Goal: Task Accomplishment & Management: Complete application form

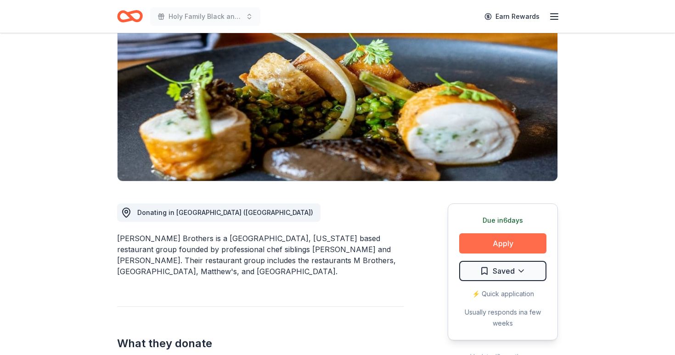
scroll to position [107, 0]
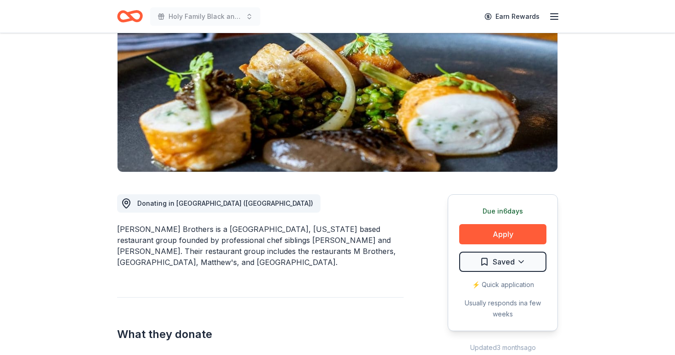
click at [474, 244] on div "Due in 6 days Apply Saved ⚡️ Quick application Usually responds in a few weeks" at bounding box center [503, 262] width 110 height 137
click at [496, 232] on button "Apply" at bounding box center [502, 234] width 87 height 20
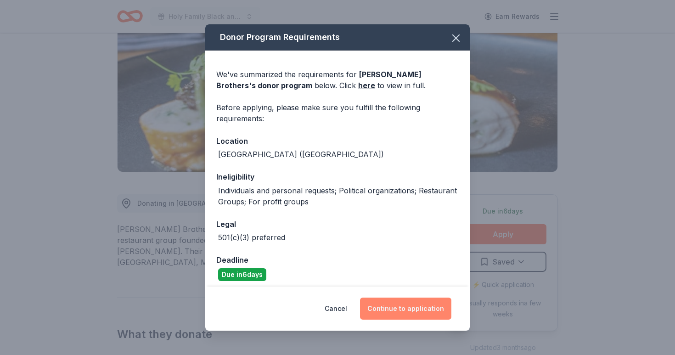
click at [393, 309] on button "Continue to application" at bounding box center [405, 309] width 91 height 22
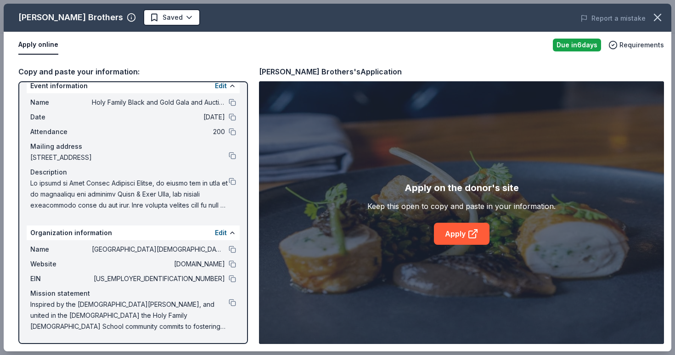
scroll to position [11, 0]
click at [231, 179] on button at bounding box center [232, 181] width 7 height 7
click at [463, 230] on link "Apply" at bounding box center [462, 234] width 56 height 22
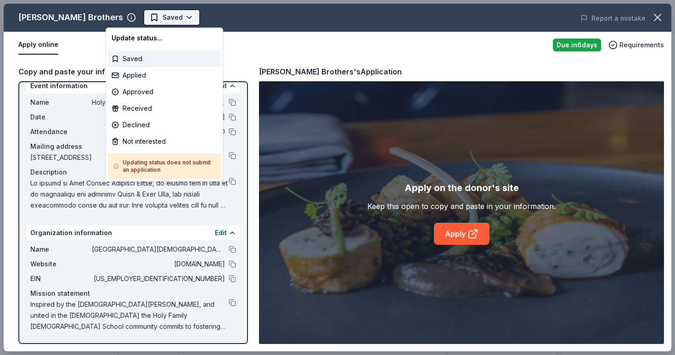
click at [152, 17] on body "Holy Family Black and Gold Gala and Auction Earn Rewards Due in 6 days Share Me…" at bounding box center [337, 177] width 675 height 355
click at [144, 76] on div "Applied" at bounding box center [164, 75] width 113 height 17
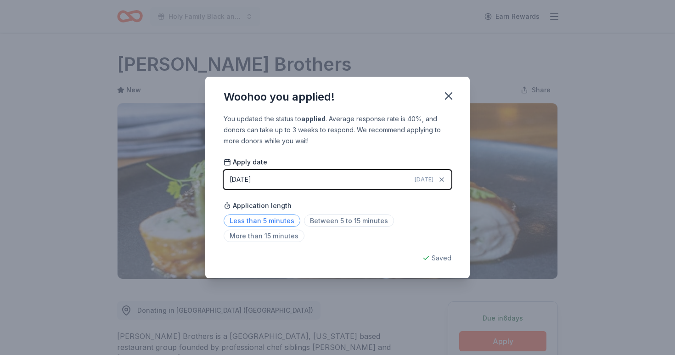
click at [278, 220] on span "Less than 5 minutes" at bounding box center [262, 221] width 77 height 12
click at [449, 93] on icon "button" at bounding box center [448, 96] width 13 height 13
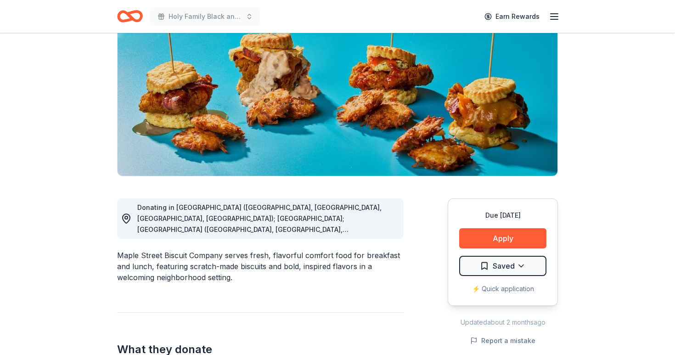
scroll to position [103, 0]
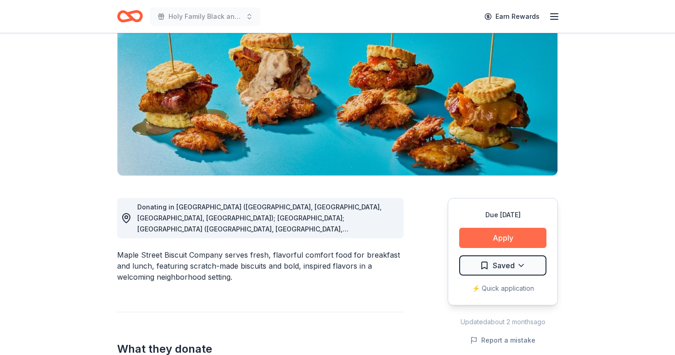
click at [527, 235] on button "Apply" at bounding box center [502, 238] width 87 height 20
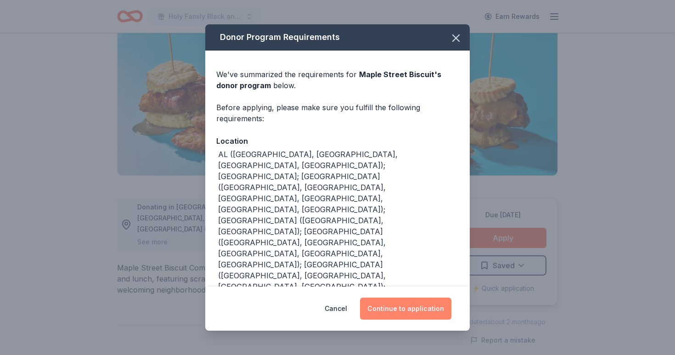
click at [406, 309] on button "Continue to application" at bounding box center [405, 309] width 91 height 22
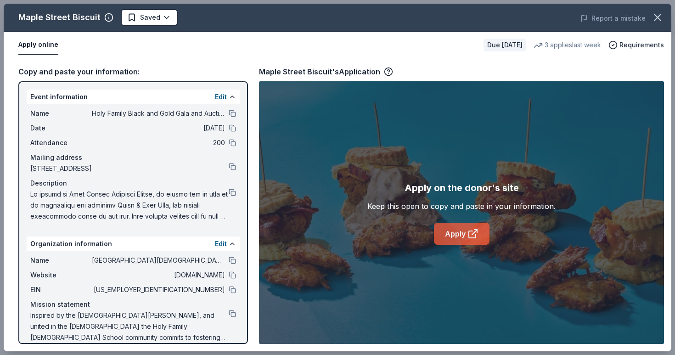
click at [473, 228] on icon at bounding box center [473, 233] width 11 height 11
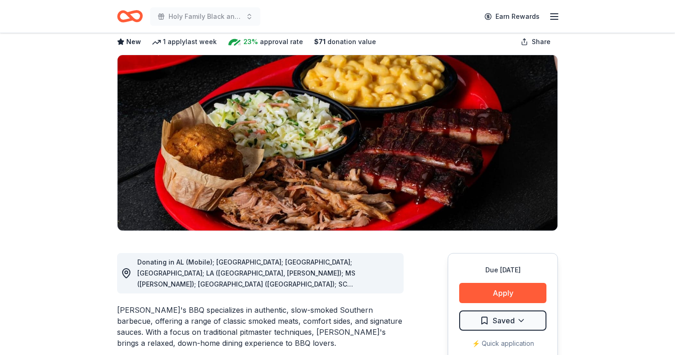
scroll to position [52, 0]
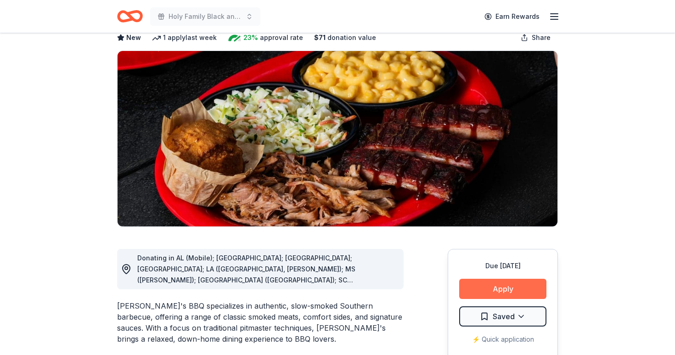
click at [495, 292] on button "Apply" at bounding box center [502, 289] width 87 height 20
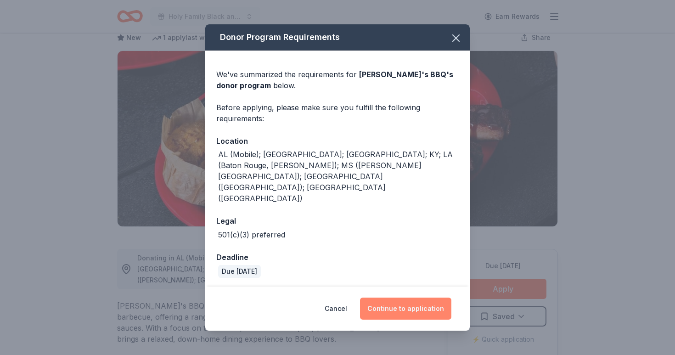
click at [407, 298] on button "Continue to application" at bounding box center [405, 309] width 91 height 22
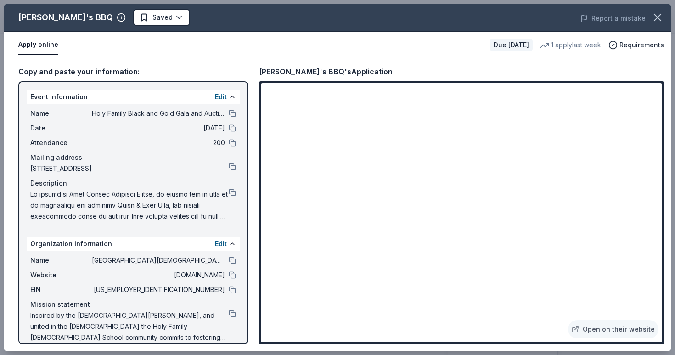
click at [232, 192] on button at bounding box center [232, 192] width 7 height 7
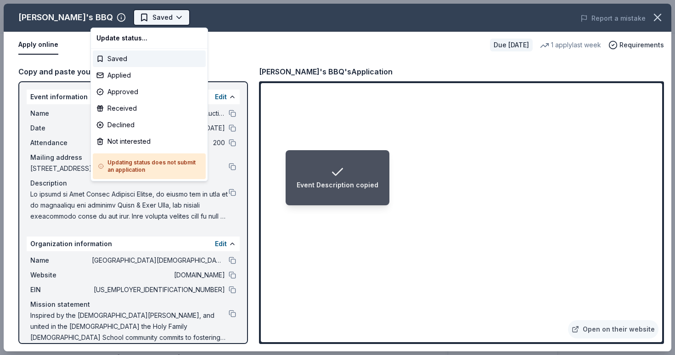
click at [135, 14] on html "Event Description copied Holy Family Black and Gold Gala and Auction Earn Rewar…" at bounding box center [337, 177] width 675 height 355
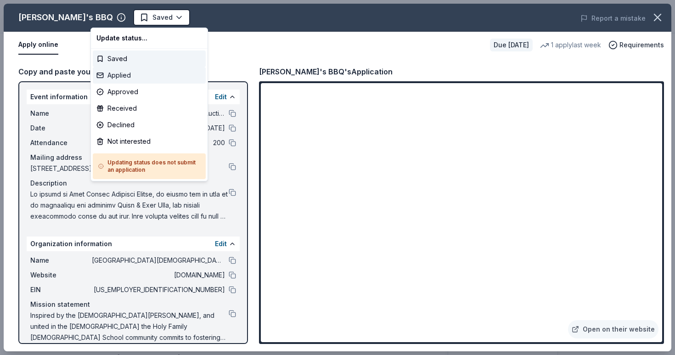
click at [132, 73] on div "Applied" at bounding box center [149, 75] width 113 height 17
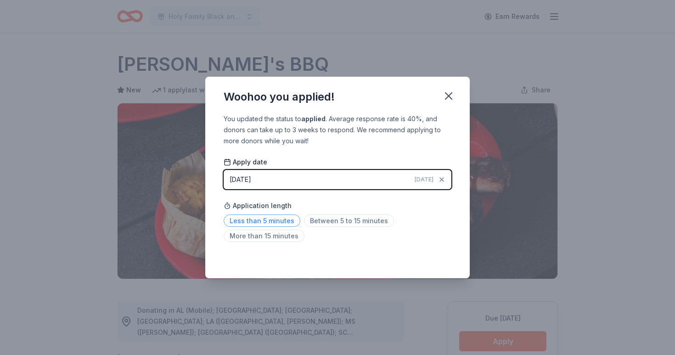
click at [271, 221] on span "Less than 5 minutes" at bounding box center [262, 221] width 77 height 12
click at [453, 93] on icon "button" at bounding box center [448, 96] width 13 height 13
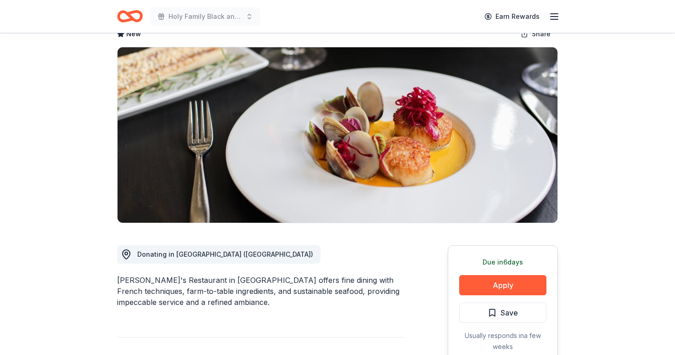
scroll to position [86, 0]
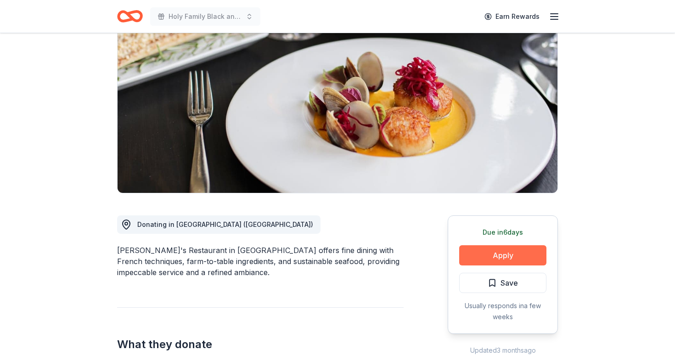
click at [477, 249] on button "Apply" at bounding box center [502, 255] width 87 height 20
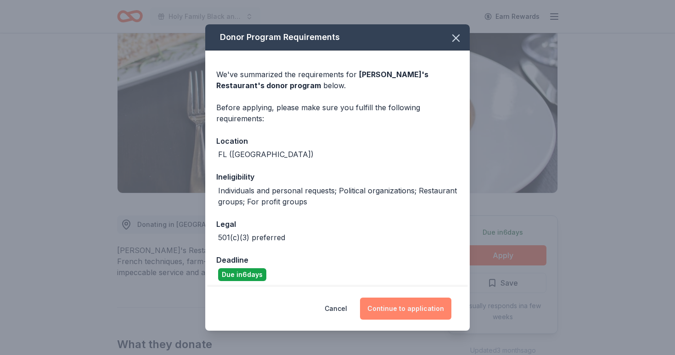
click at [412, 308] on button "Continue to application" at bounding box center [405, 309] width 91 height 22
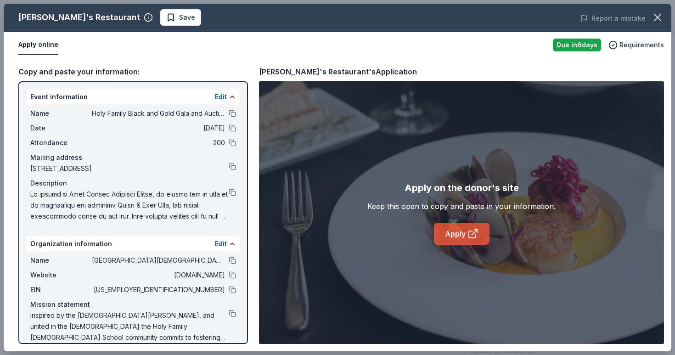
click at [474, 232] on icon at bounding box center [473, 233] width 11 height 11
click at [179, 18] on span "Save" at bounding box center [187, 17] width 16 height 11
click at [167, 20] on body "Holy Family Black and Gold Gala and Auction Earn Rewards Due in 6 days Share Ma…" at bounding box center [337, 91] width 675 height 355
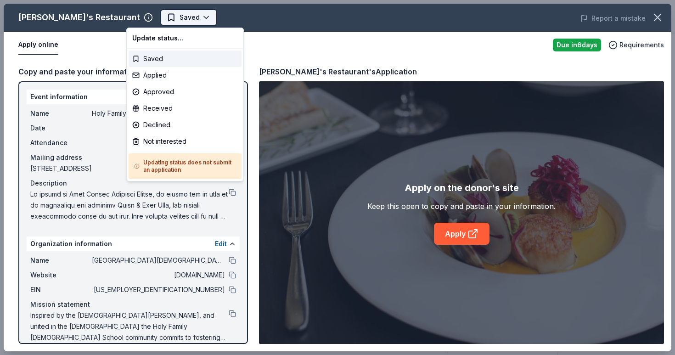
scroll to position [0, 0]
click at [164, 76] on div "Applied" at bounding box center [185, 75] width 113 height 17
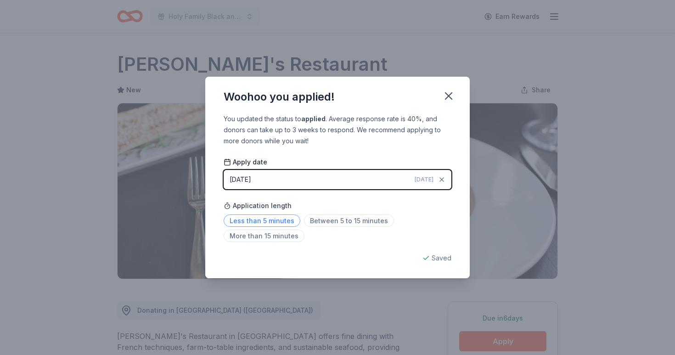
click at [249, 219] on span "Less than 5 minutes" at bounding box center [262, 221] width 77 height 12
click at [449, 93] on icon "button" at bounding box center [448, 96] width 13 height 13
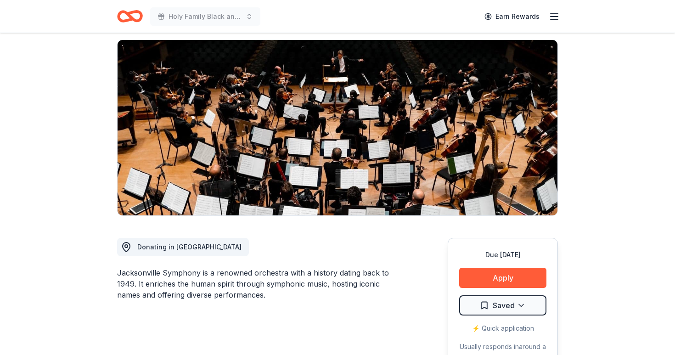
scroll to position [92, 0]
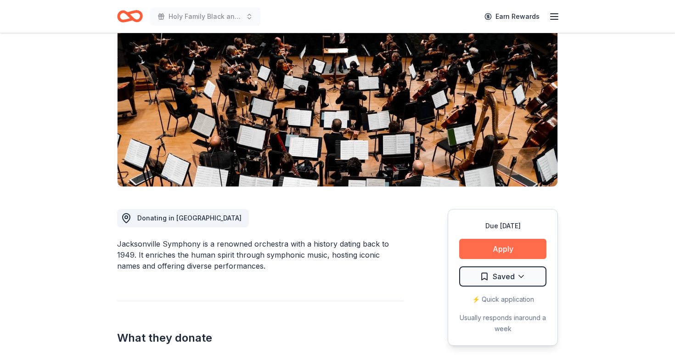
click at [519, 249] on button "Apply" at bounding box center [502, 249] width 87 height 20
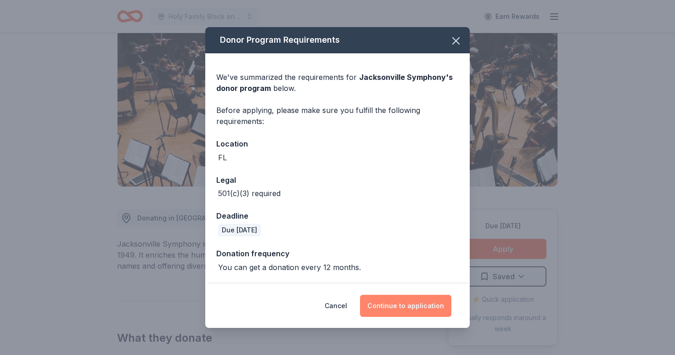
click at [415, 305] on button "Continue to application" at bounding box center [405, 306] width 91 height 22
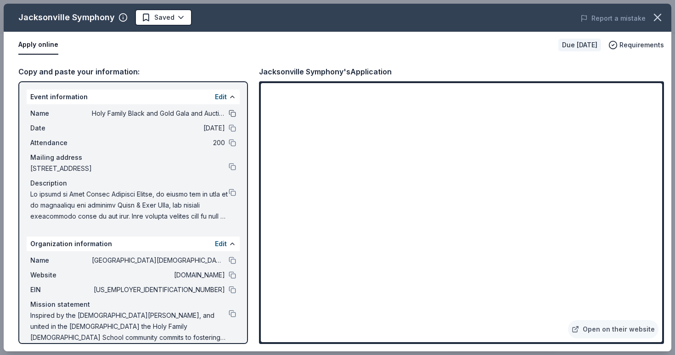
click at [232, 114] on button at bounding box center [232, 113] width 7 height 7
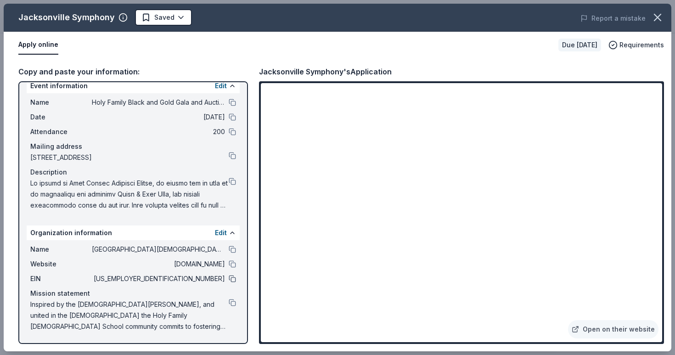
scroll to position [11, 0]
click at [233, 249] on button at bounding box center [232, 249] width 7 height 7
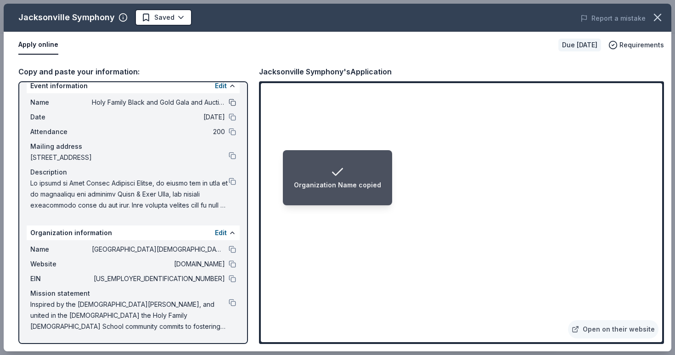
click at [235, 100] on button at bounding box center [232, 102] width 7 height 7
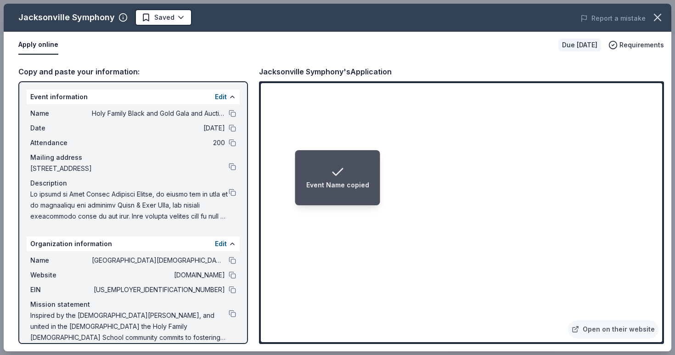
scroll to position [0, 0]
click at [227, 166] on span "9800 Baymeadows Road, Jacksonville, FL 32256" at bounding box center [129, 168] width 198 height 11
click at [230, 166] on button at bounding box center [232, 166] width 7 height 7
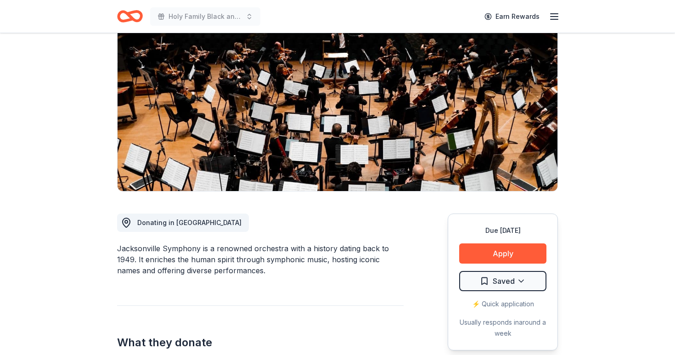
scroll to position [100, 0]
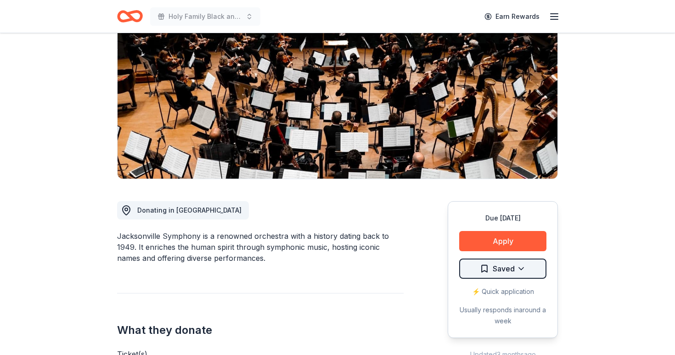
click at [526, 255] on html "Holy Family Black and Gold Gala and Auction Earn Rewards Due in 23 days Share J…" at bounding box center [337, 77] width 675 height 355
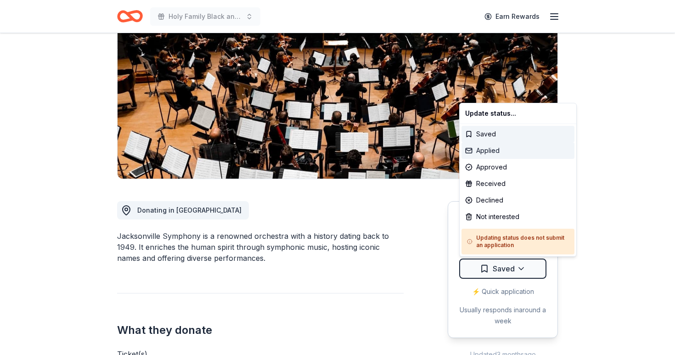
click at [493, 153] on div "Applied" at bounding box center [518, 150] width 113 height 17
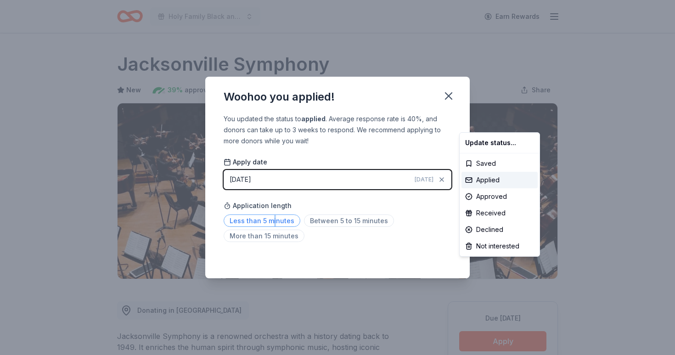
click at [273, 227] on html "Holy Family Black and Gold Gala and Auction Earn Rewards Due in 23 days Share J…" at bounding box center [337, 177] width 675 height 355
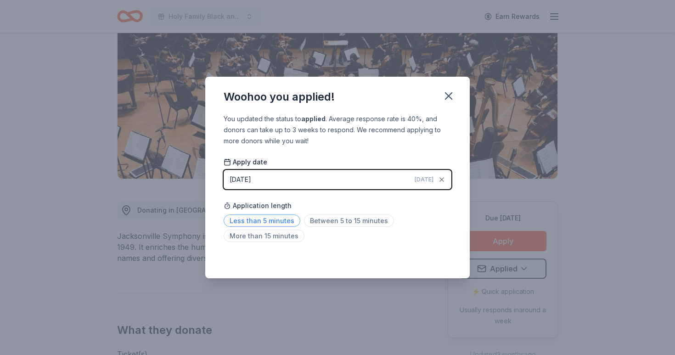
click at [258, 222] on span "Less than 5 minutes" at bounding box center [262, 221] width 77 height 12
click at [453, 91] on icon "button" at bounding box center [448, 96] width 13 height 13
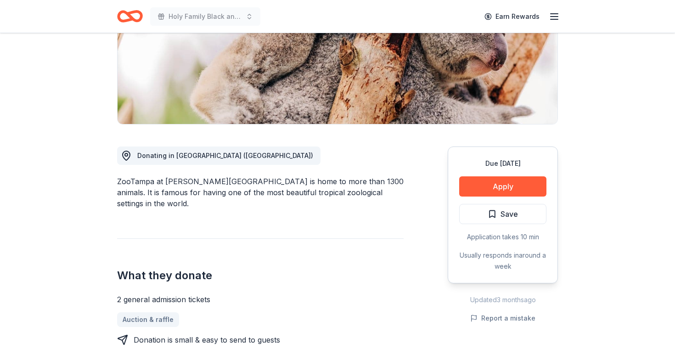
scroll to position [157, 0]
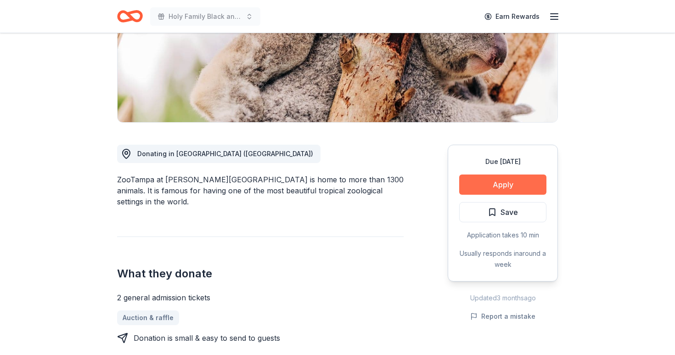
click at [502, 188] on button "Apply" at bounding box center [502, 185] width 87 height 20
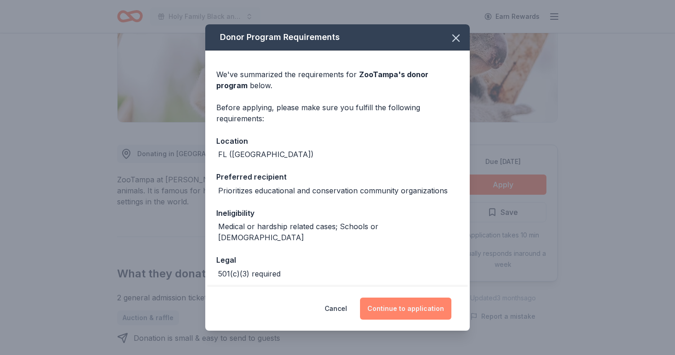
click at [405, 306] on button "Continue to application" at bounding box center [405, 309] width 91 height 22
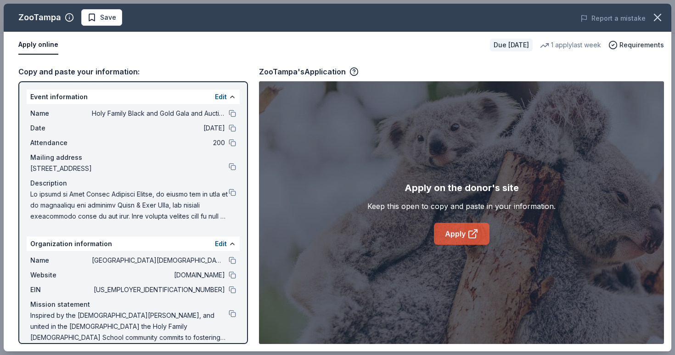
click at [465, 235] on link "Apply" at bounding box center [462, 234] width 56 height 22
click at [235, 191] on button at bounding box center [232, 192] width 7 height 7
click at [109, 20] on span "Save" at bounding box center [108, 17] width 16 height 11
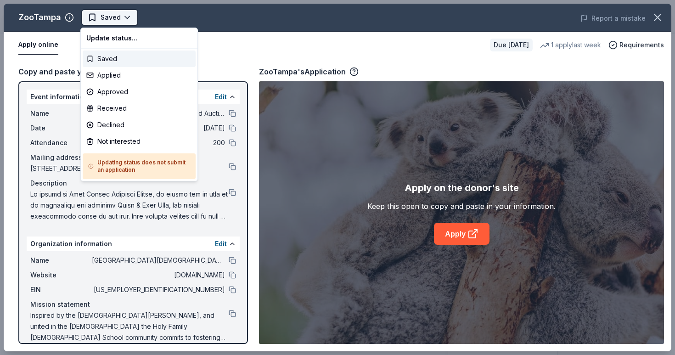
click at [128, 18] on html "Holy Family Black and Gold Gala and Auction Earn Rewards Due in 21 days Share Z…" at bounding box center [337, 177] width 675 height 355
click at [115, 79] on div "Applied" at bounding box center [139, 75] width 113 height 17
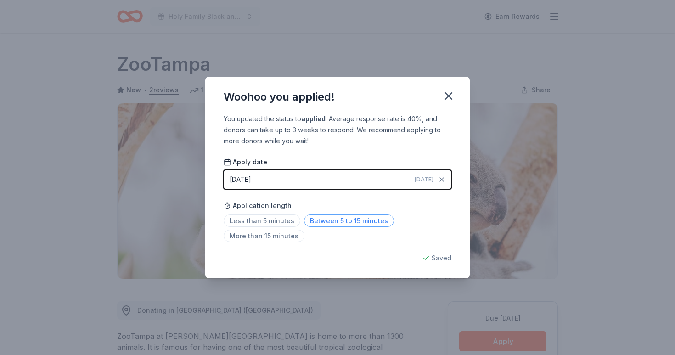
click at [321, 224] on span "Between 5 to 15 minutes" at bounding box center [349, 221] width 90 height 12
click at [449, 97] on icon "button" at bounding box center [448, 96] width 13 height 13
